Goal: Task Accomplishment & Management: Manage account settings

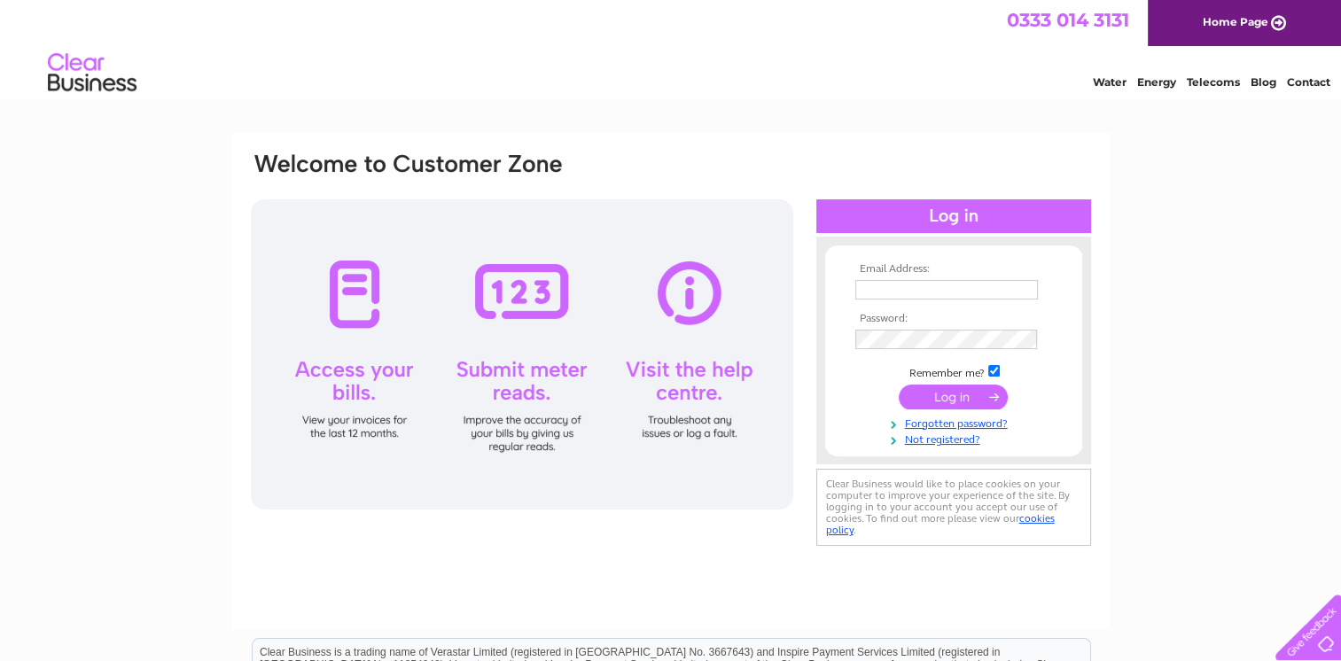
click at [950, 289] on input "text" at bounding box center [946, 289] width 183 height 19
type input "llee@drummondmiller.co.uk"
click at [978, 393] on input "submit" at bounding box center [952, 397] width 109 height 25
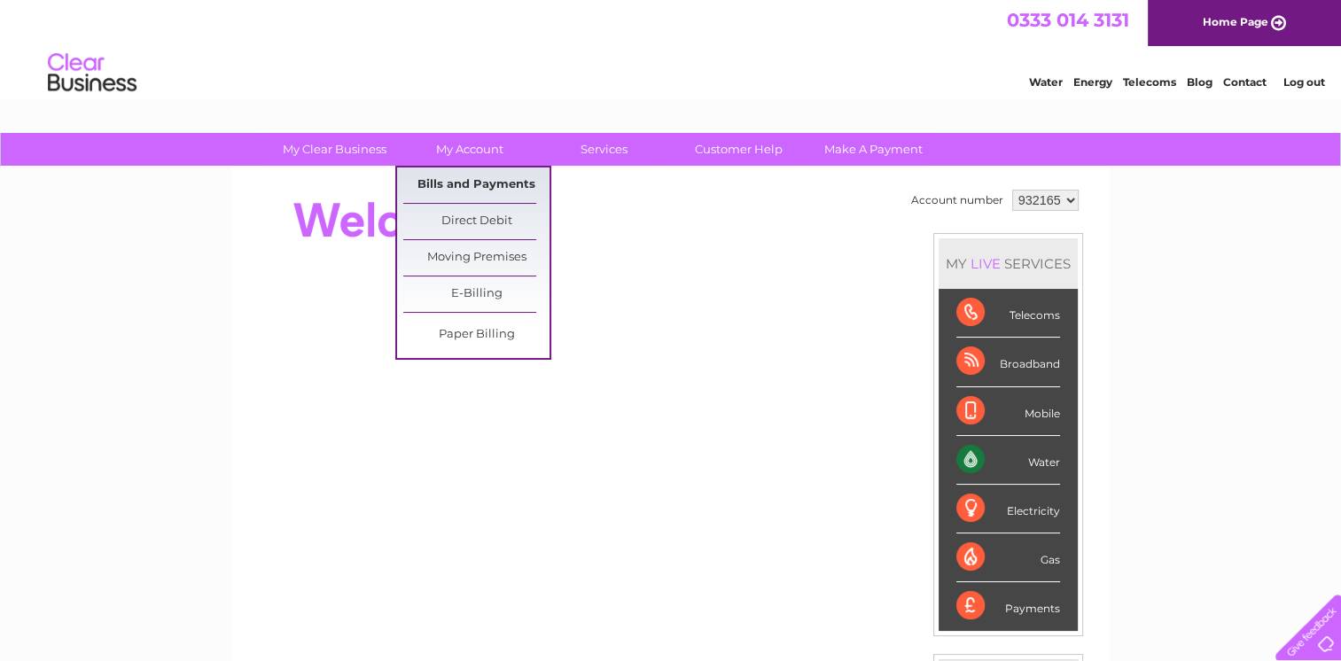
click at [458, 175] on link "Bills and Payments" at bounding box center [476, 184] width 146 height 35
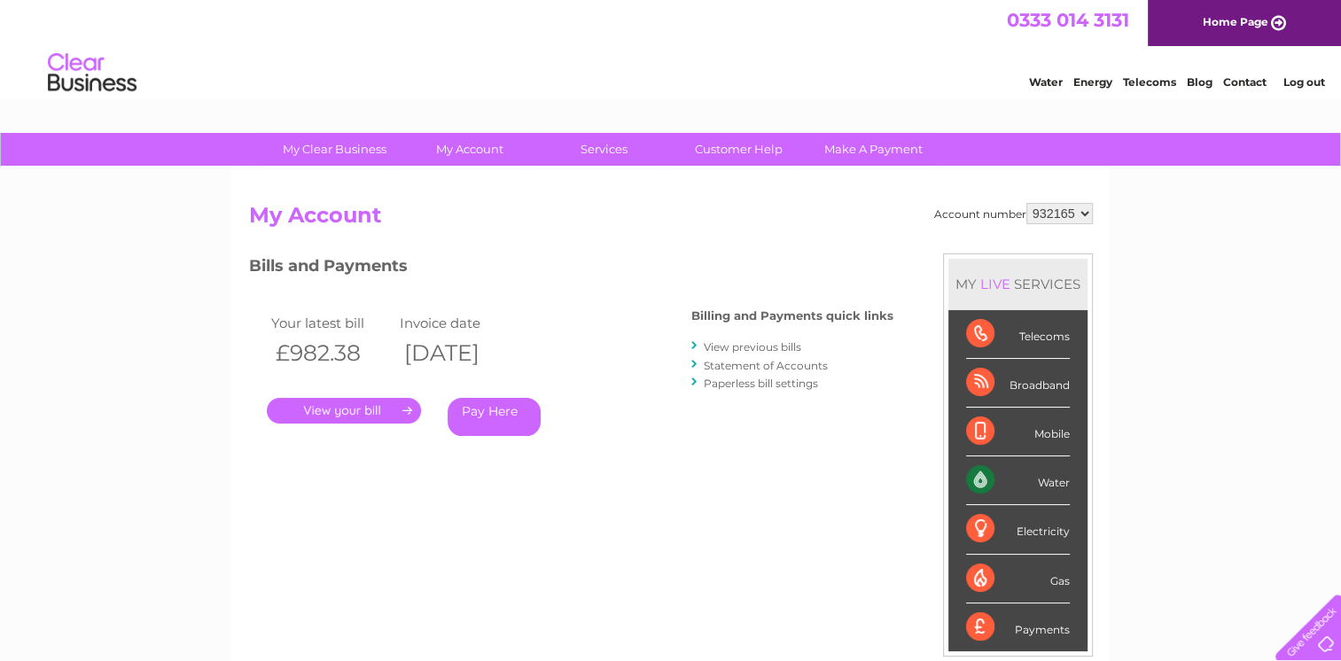
click at [358, 406] on link "." at bounding box center [344, 411] width 154 height 26
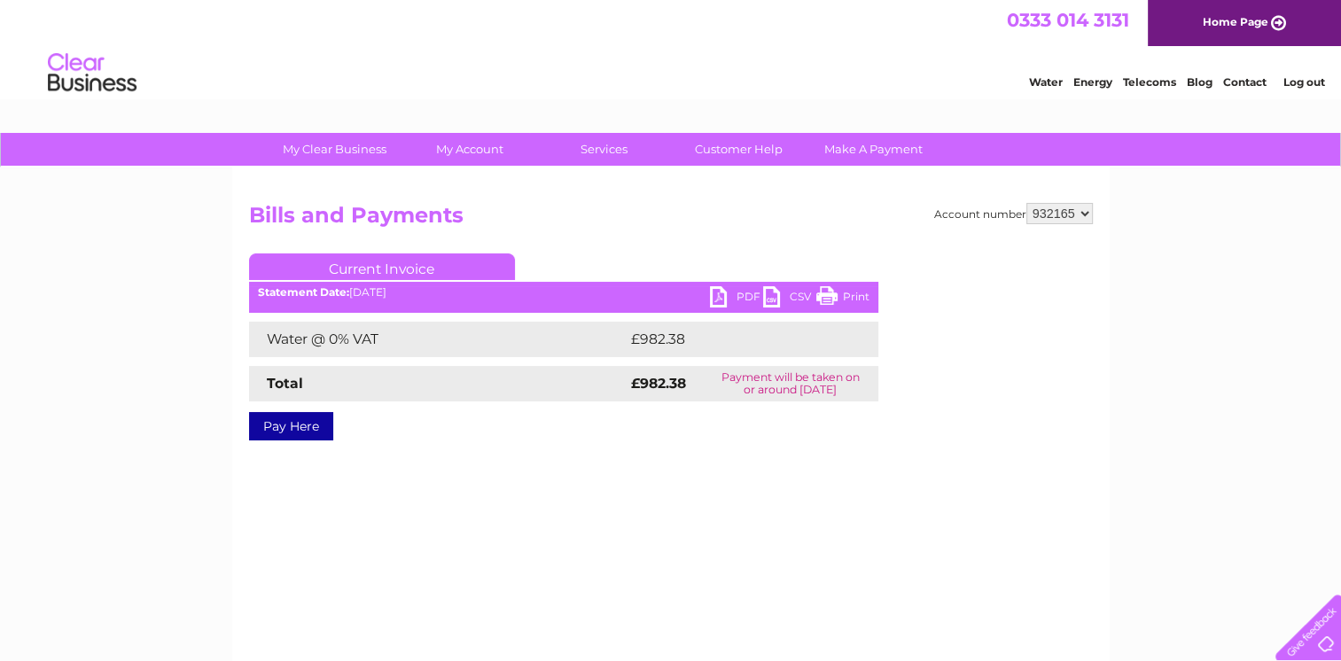
click at [727, 296] on link "PDF" at bounding box center [736, 299] width 53 height 26
click at [1083, 209] on select "932165 992430" at bounding box center [1059, 213] width 66 height 21
select select "992430"
click at [1026, 203] on select "932165 992430" at bounding box center [1059, 213] width 66 height 21
click at [727, 292] on link "PDF" at bounding box center [736, 299] width 53 height 26
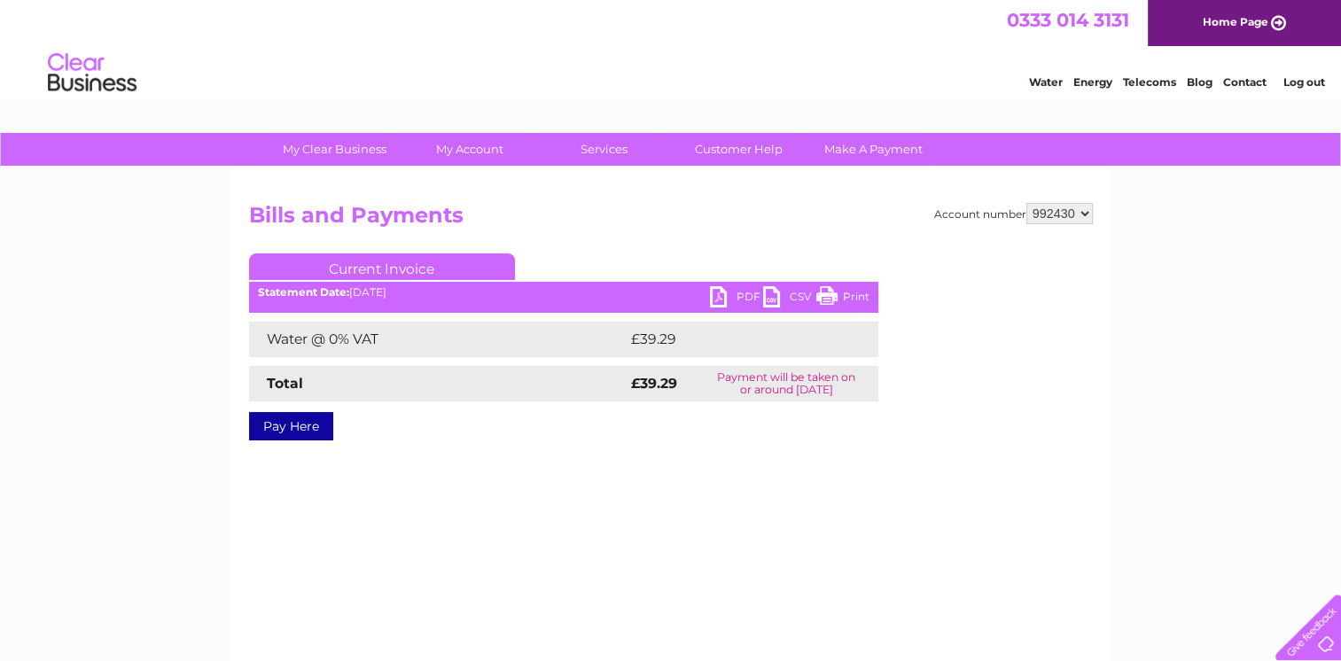
click at [1305, 89] on link "Log out" at bounding box center [1303, 81] width 42 height 13
